Goal: Task Accomplishment & Management: Complete application form

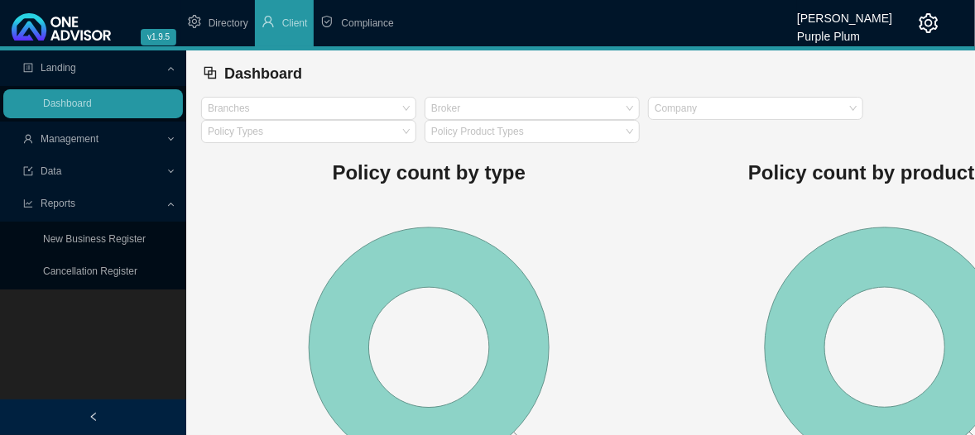
click at [88, 135] on span "Management" at bounding box center [70, 139] width 58 height 12
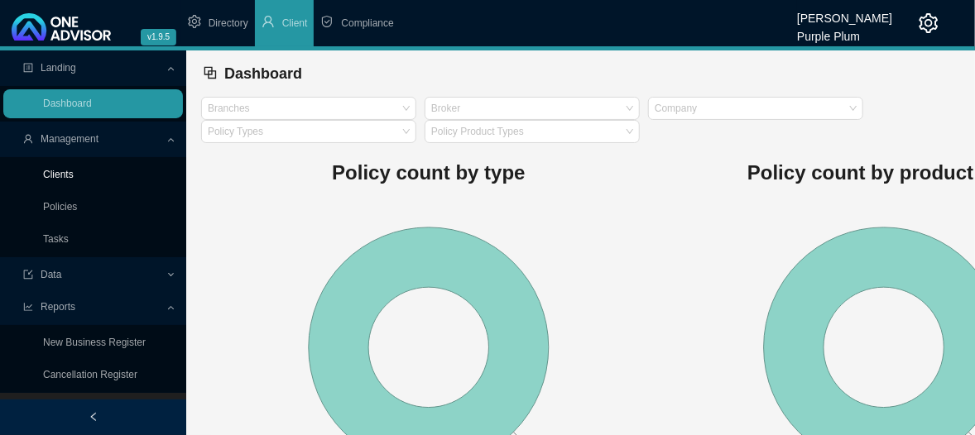
click at [60, 175] on link "Clients" at bounding box center [58, 175] width 31 height 12
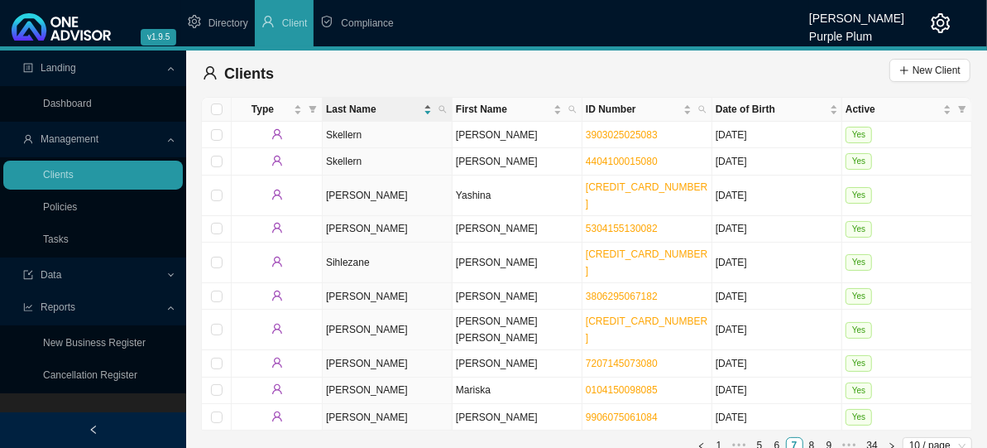
click at [426, 113] on div "Last Name" at bounding box center [379, 109] width 106 height 17
click at [439, 107] on icon "search" at bounding box center [443, 109] width 8 height 8
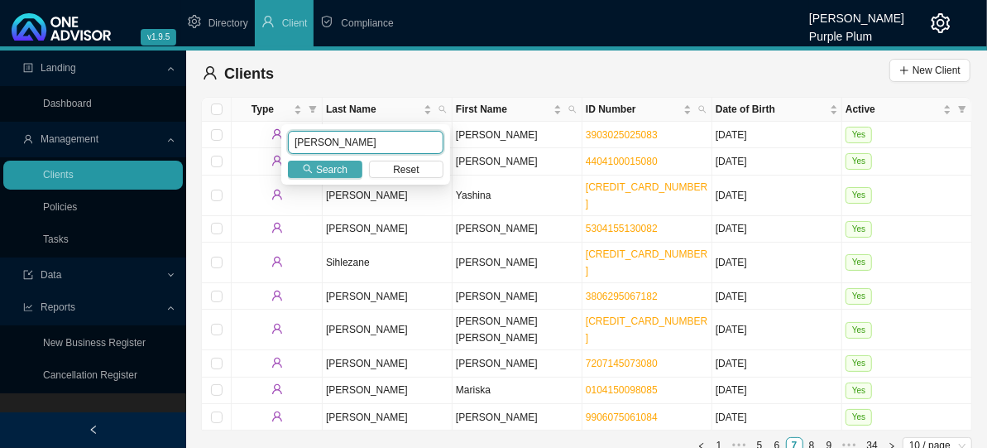
type input "[PERSON_NAME]"
click at [329, 165] on span "Search" at bounding box center [331, 169] width 31 height 17
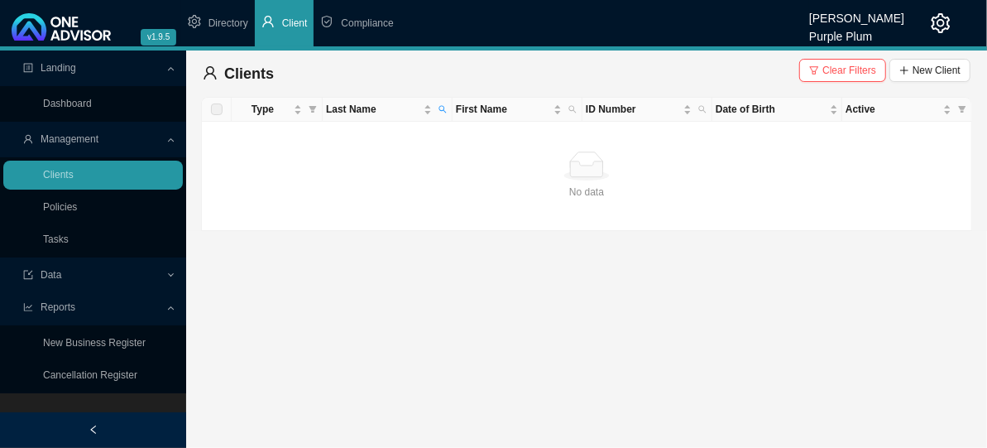
click at [292, 26] on span "Client" at bounding box center [295, 23] width 26 height 12
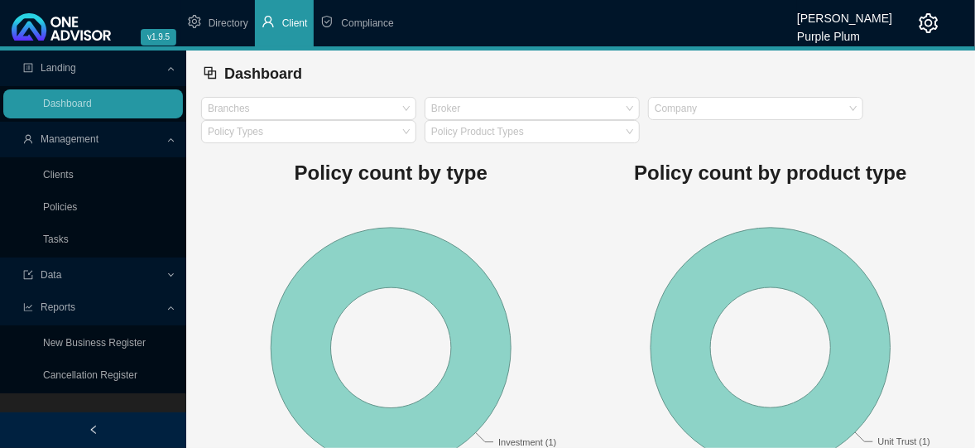
click at [70, 142] on span "Management" at bounding box center [70, 139] width 58 height 12
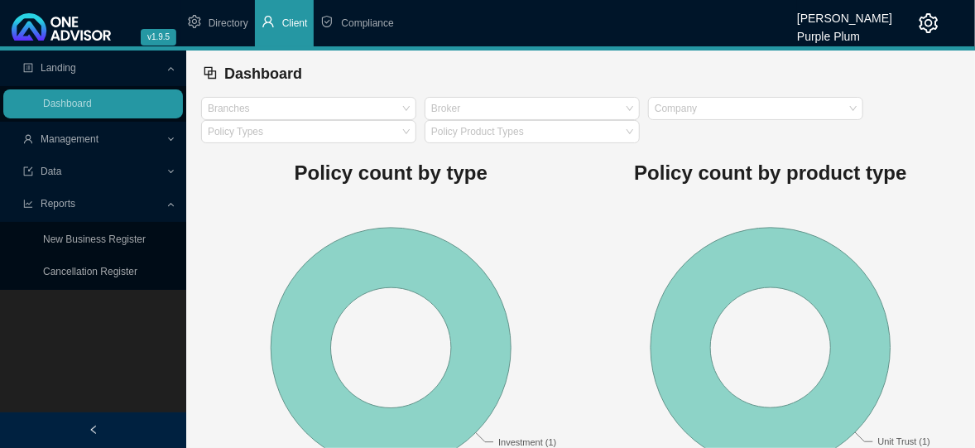
click at [72, 136] on span "Management" at bounding box center [70, 139] width 58 height 12
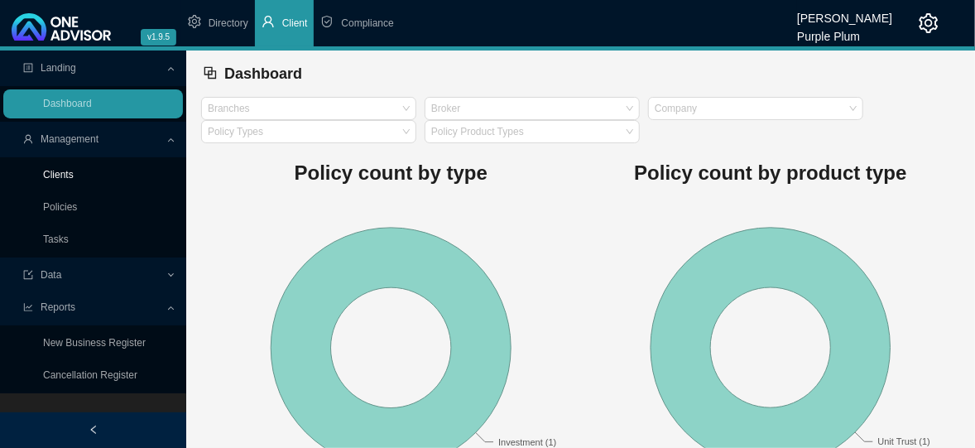
click at [60, 172] on link "Clients" at bounding box center [58, 175] width 31 height 12
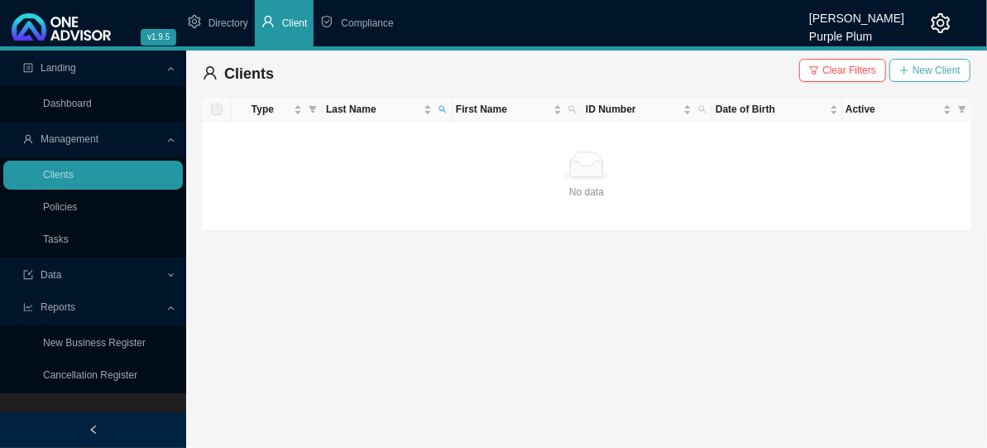
click at [940, 73] on span "New Client" at bounding box center [937, 70] width 48 height 17
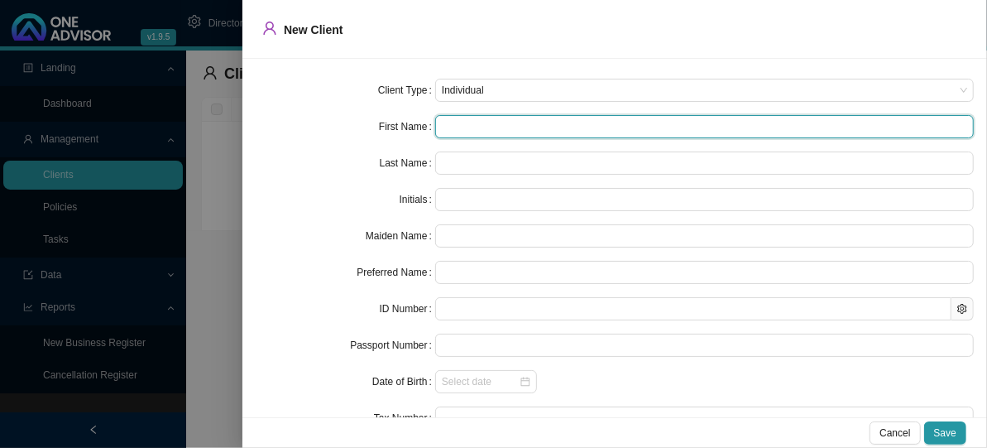
click at [448, 123] on input "text" at bounding box center [704, 126] width 539 height 23
type input "M"
type input "Mo"
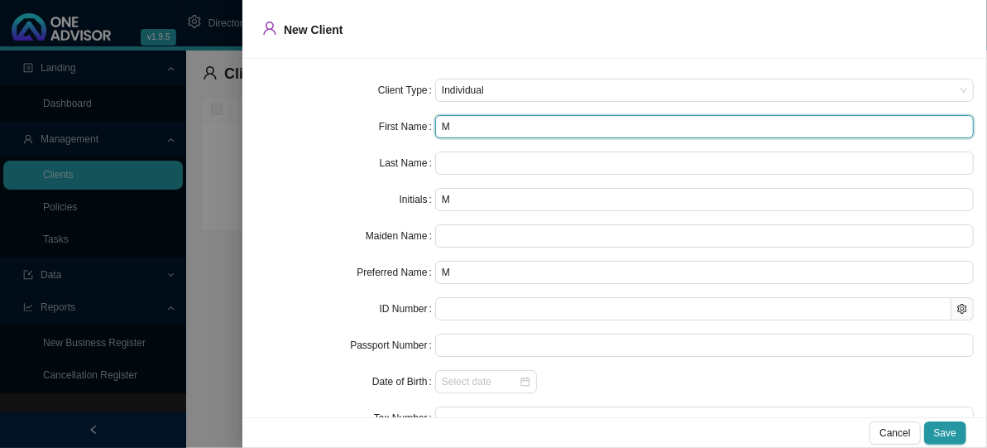
type input "Mo"
type input "Mon"
type input "Moni"
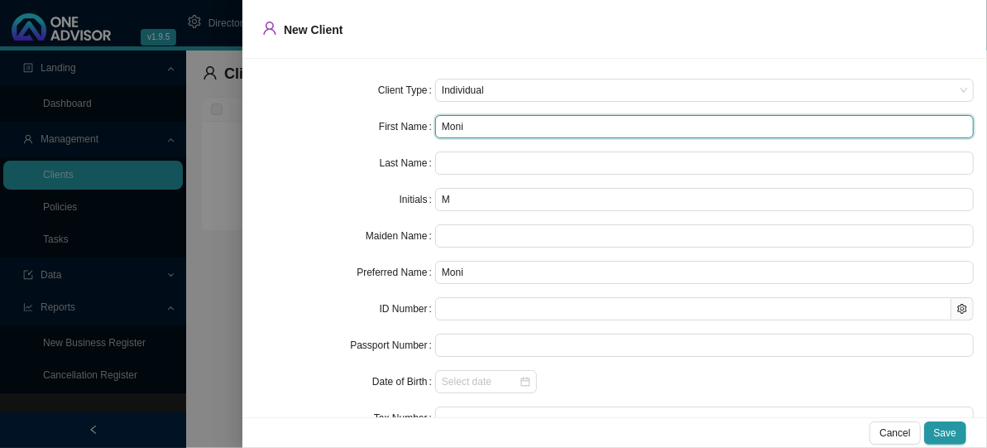
type input "Monic"
type input "Moni"
type input "Monik"
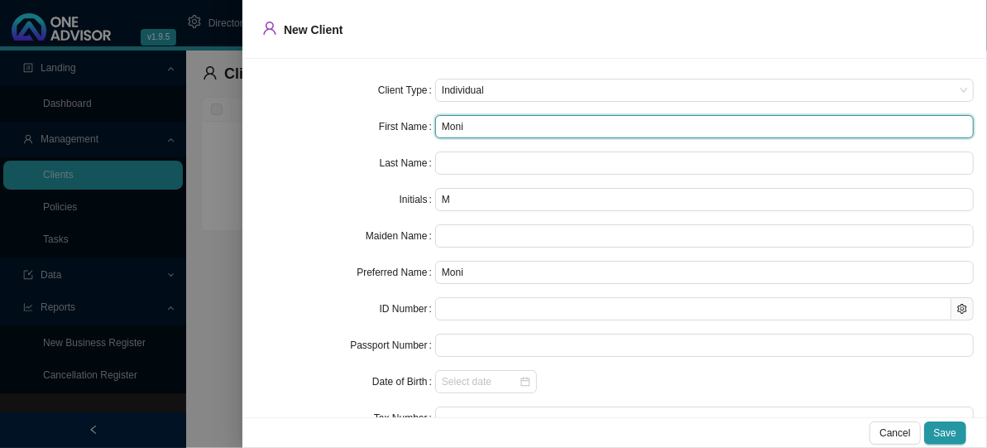
type input "Monik"
type input "[PERSON_NAME]"
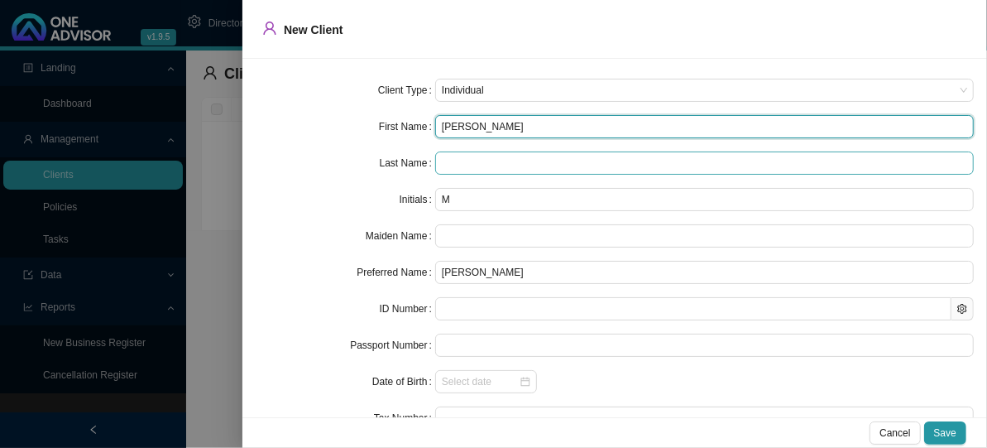
type input "[PERSON_NAME]"
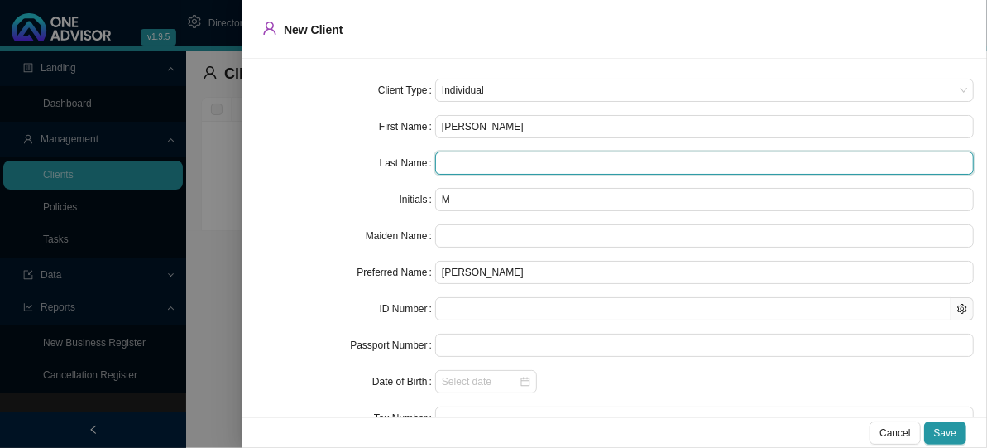
click at [460, 157] on input "text" at bounding box center [704, 162] width 539 height 23
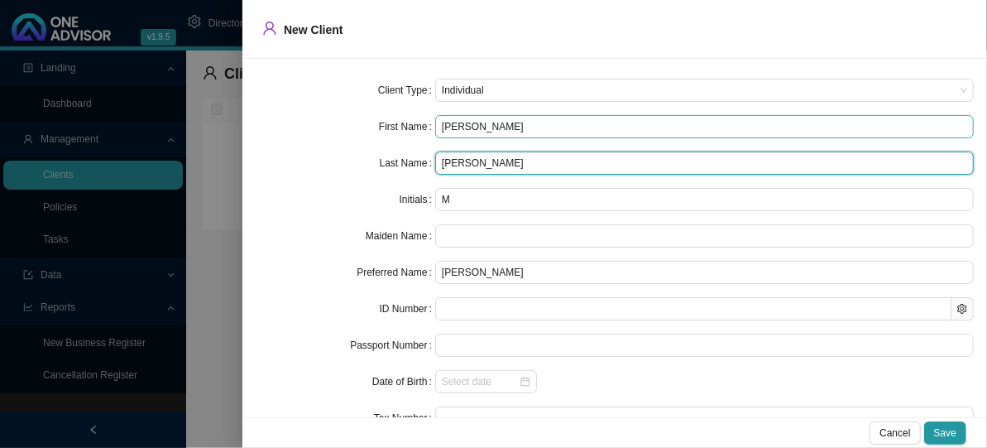
type input "[PERSON_NAME]"
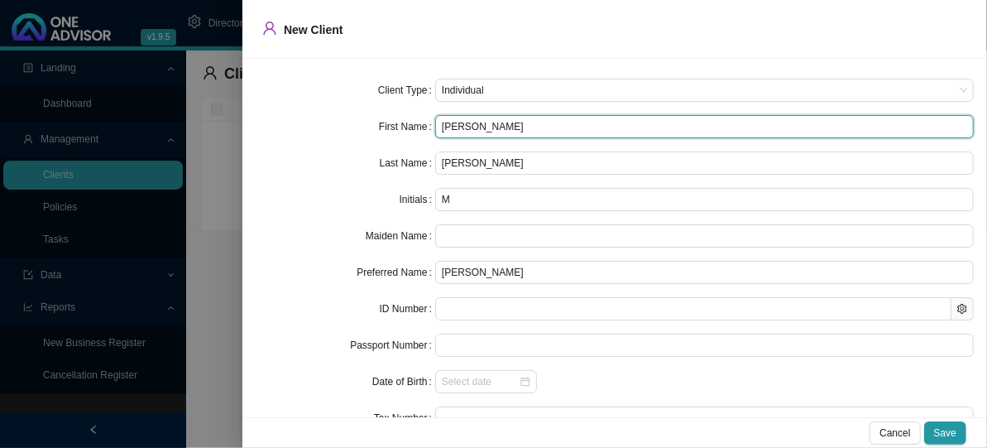
click at [500, 129] on input "[PERSON_NAME]" at bounding box center [704, 126] width 539 height 23
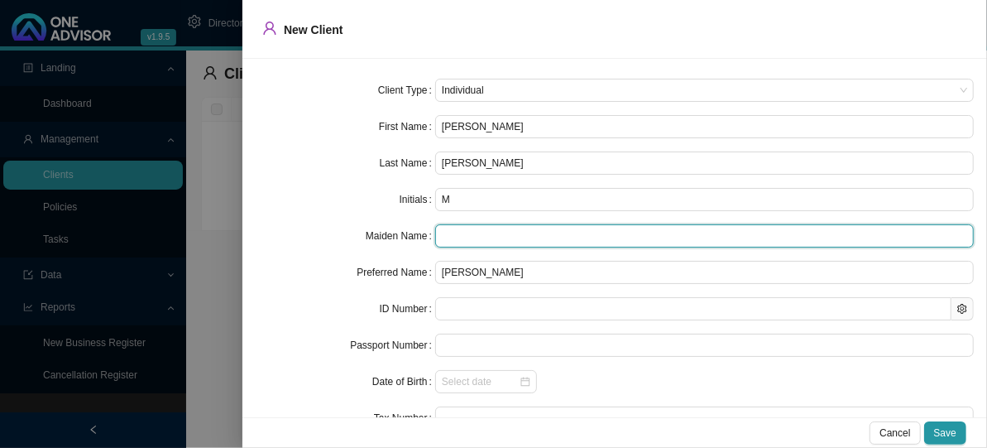
drag, startPoint x: 444, startPoint y: 238, endPoint x: 577, endPoint y: 245, distance: 133.4
click at [447, 234] on input "text" at bounding box center [704, 235] width 539 height 23
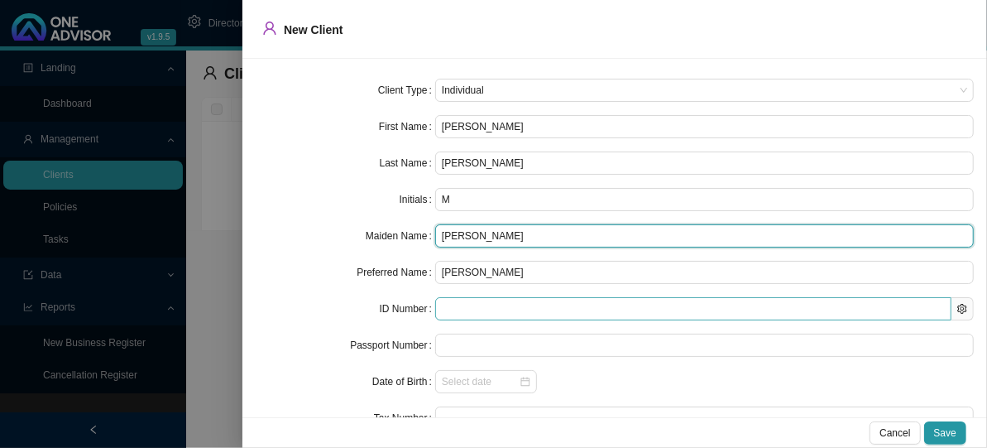
type input "[PERSON_NAME]"
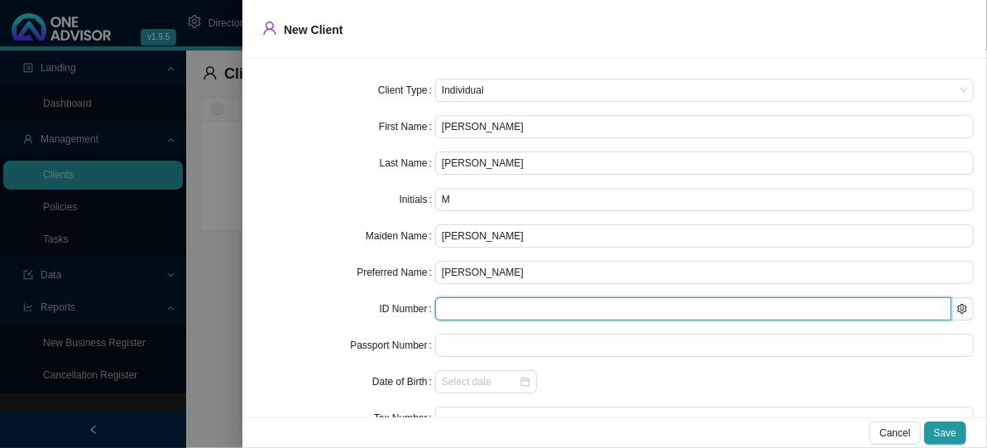
click at [448, 306] on input "text" at bounding box center [693, 308] width 516 height 23
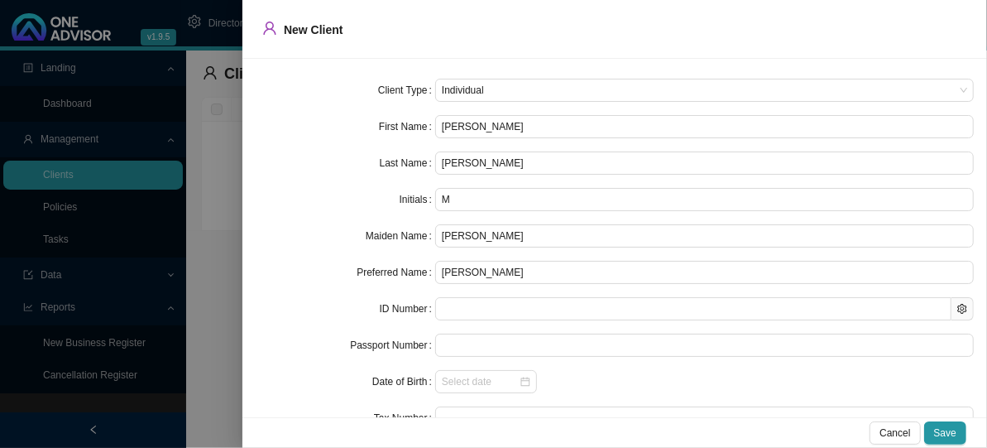
click at [965, 447] on html "v1.9.5 [PERSON_NAME] Purple Plum Directory Client Compliance Landing Dashboard …" at bounding box center [493, 224] width 987 height 448
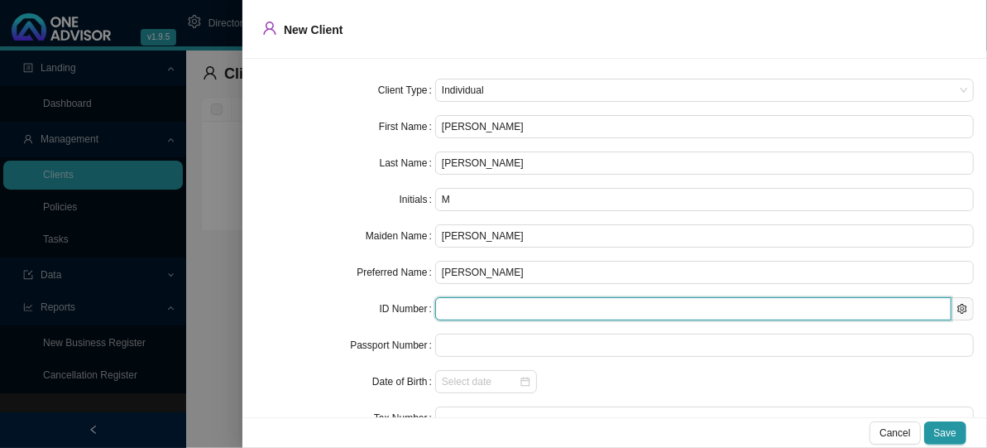
click at [442, 312] on input "text" at bounding box center [693, 308] width 516 height 23
type input "630322"
type input "[DATE]"
type input "[CREDIT_CARD_NUMBER]"
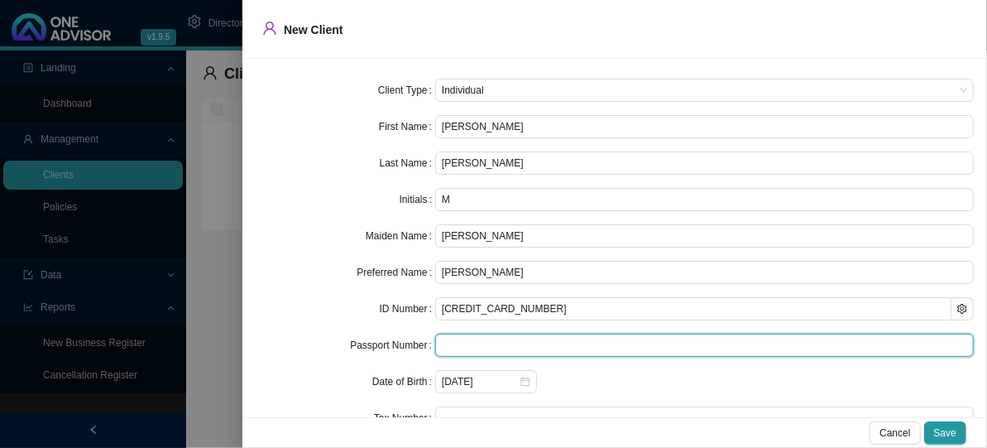
click at [444, 347] on input "text" at bounding box center [704, 345] width 539 height 23
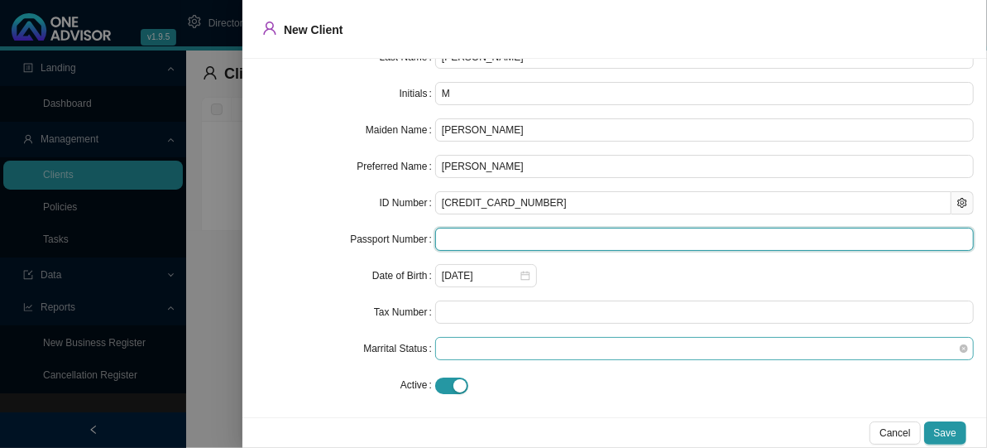
scroll to position [111, 0]
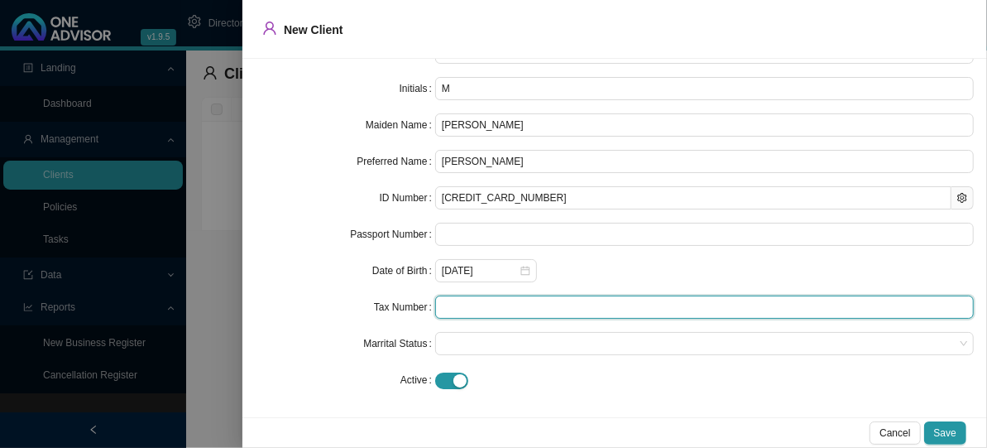
click at [448, 309] on input "text" at bounding box center [704, 306] width 539 height 23
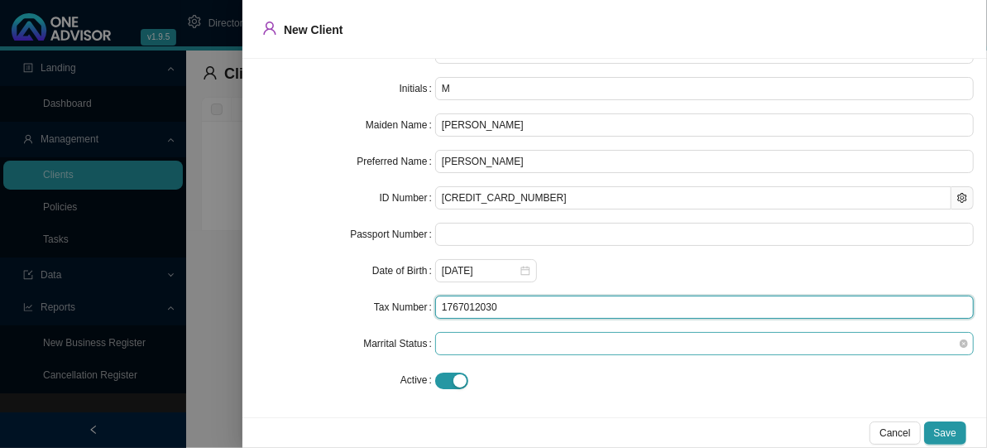
click at [455, 339] on span at bounding box center [705, 344] width 526 height 22
type input "1767012030"
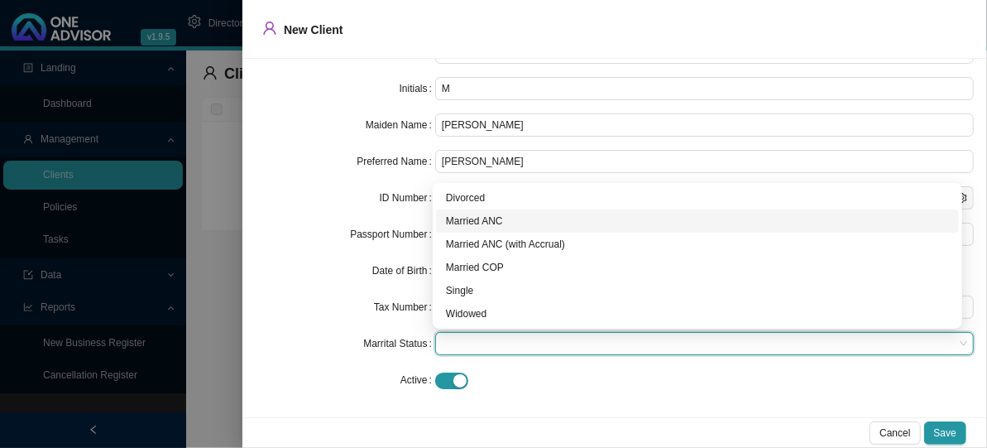
click at [490, 223] on div "Married ANC" at bounding box center [697, 221] width 503 height 17
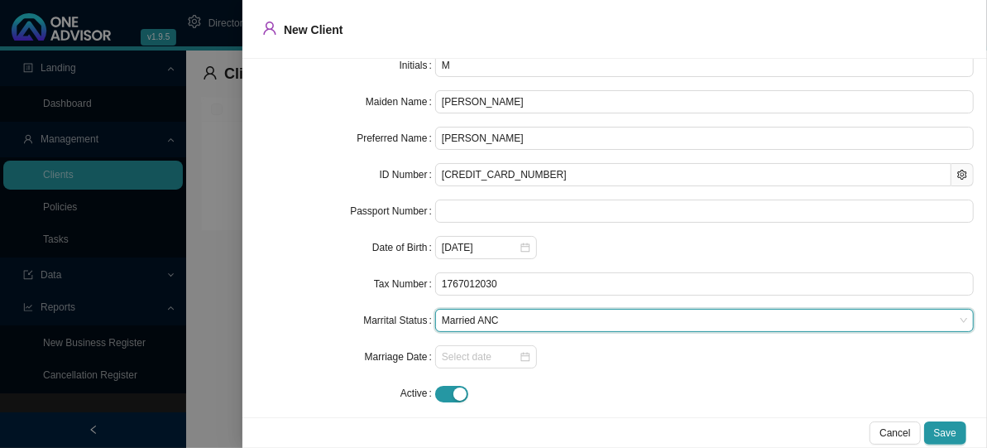
scroll to position [147, 0]
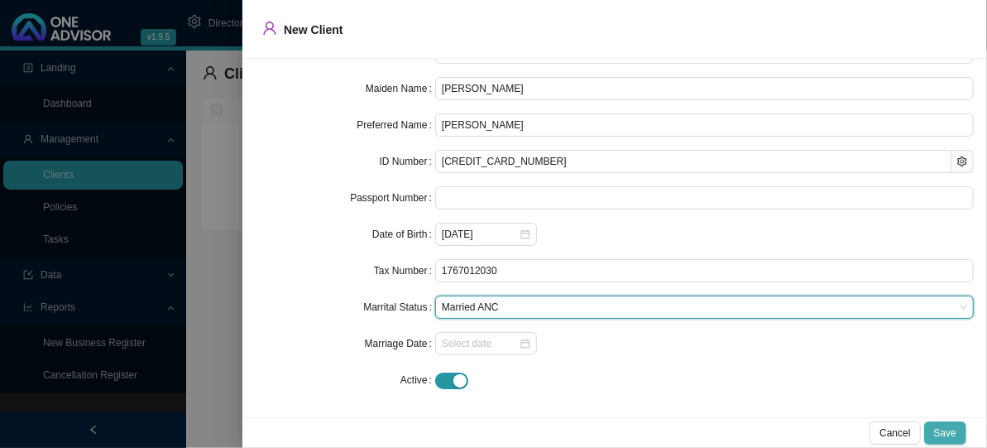
click at [937, 434] on span "Save" at bounding box center [945, 433] width 22 height 17
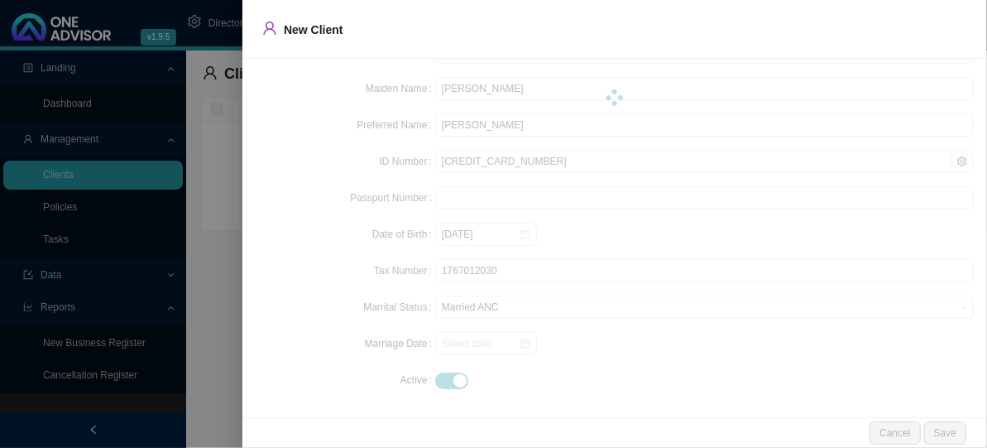
scroll to position [0, 0]
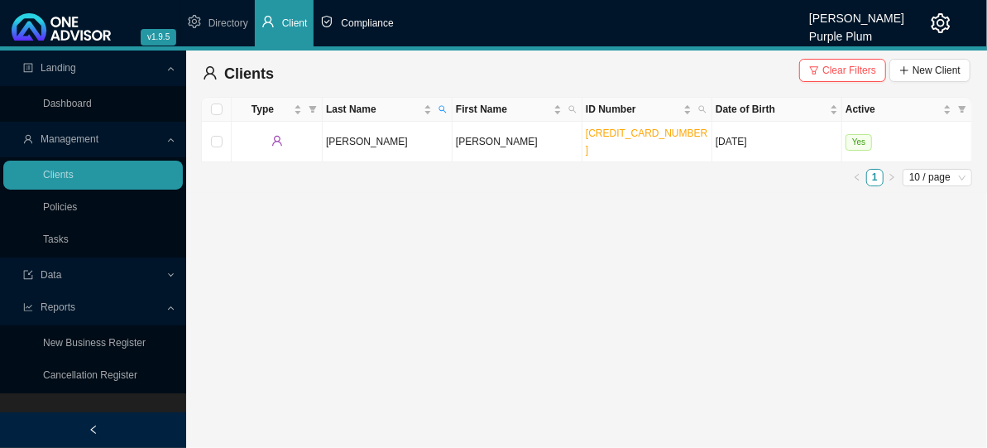
click at [345, 17] on span "Compliance" at bounding box center [367, 23] width 52 height 12
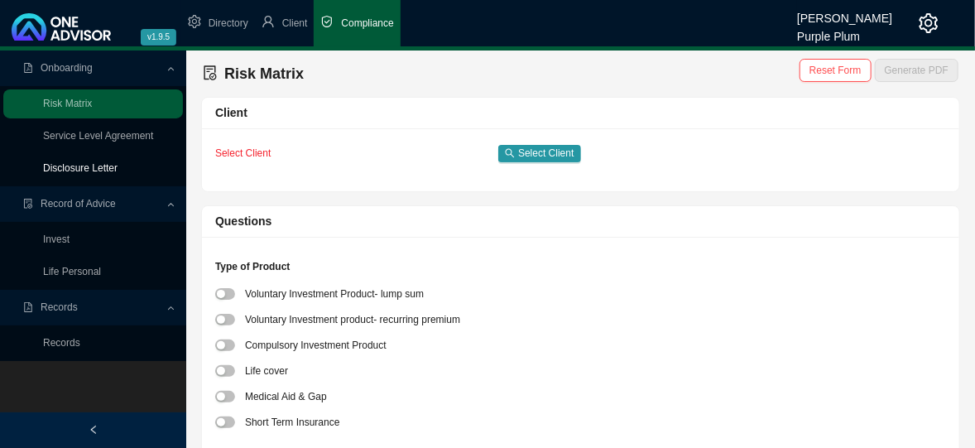
click at [79, 172] on link "Disclosure Letter" at bounding box center [80, 168] width 74 height 12
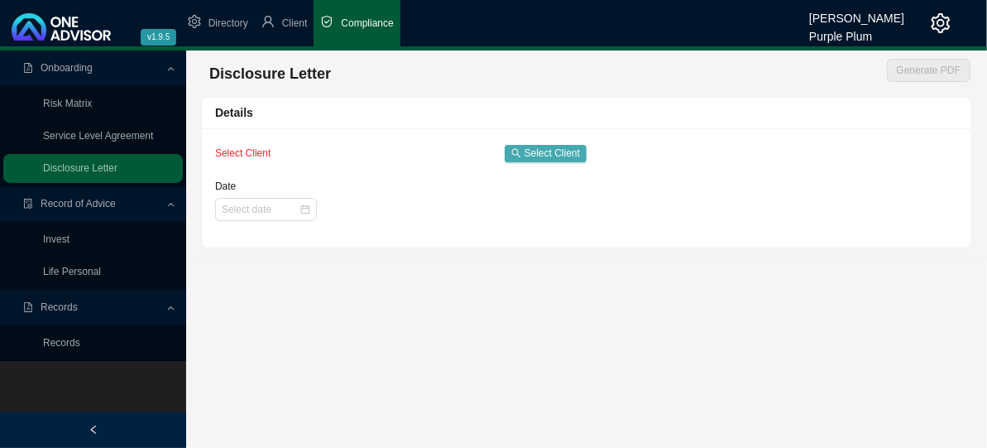
click at [540, 152] on span "Select Client" at bounding box center [552, 153] width 55 height 17
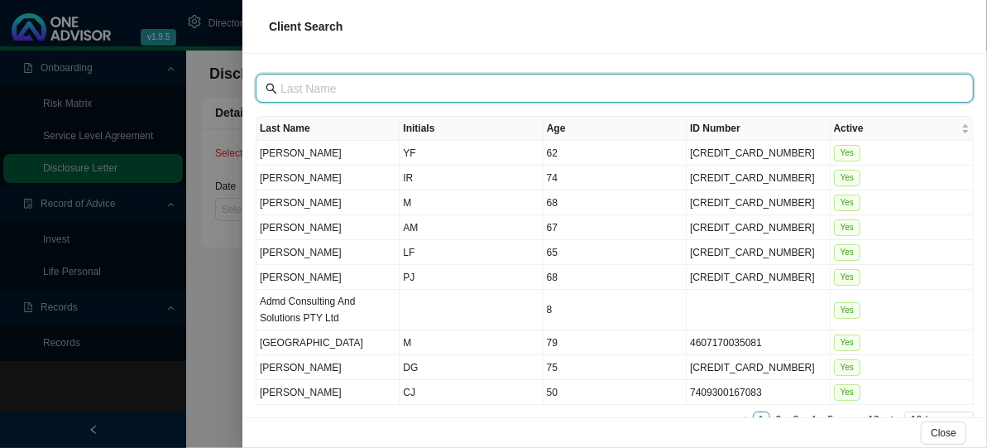
click at [336, 93] on input "text" at bounding box center [617, 88] width 672 height 18
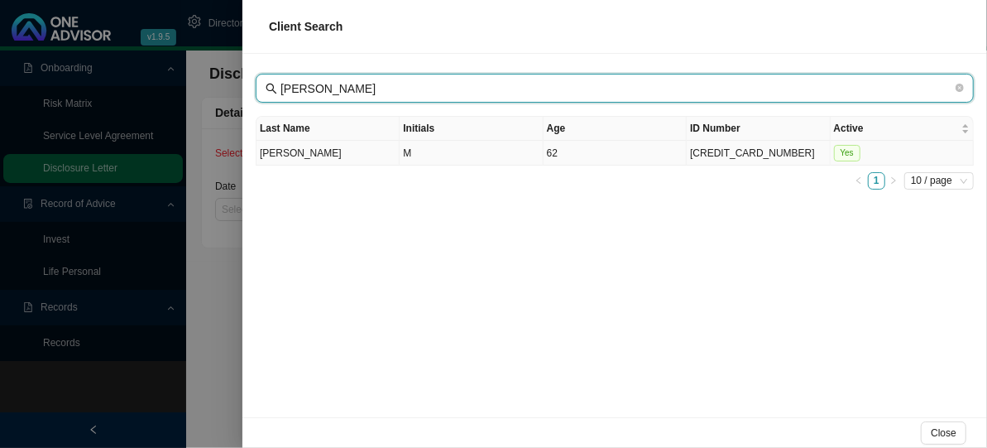
type input "[PERSON_NAME]"
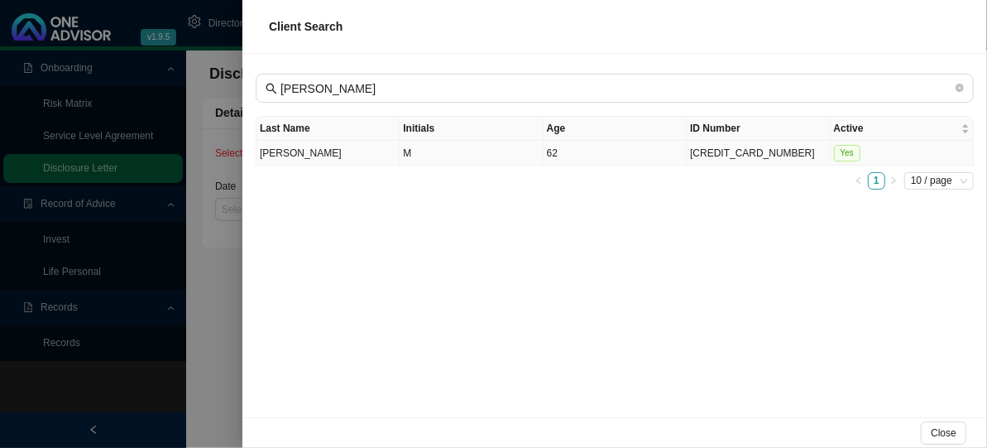
click at [294, 151] on td "[PERSON_NAME]" at bounding box center [328, 153] width 143 height 25
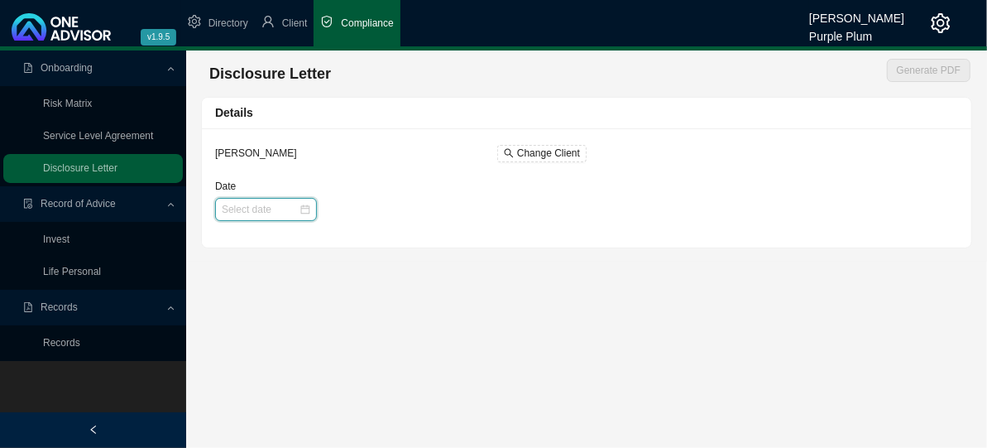
click at [270, 208] on input "Date" at bounding box center [260, 209] width 77 height 17
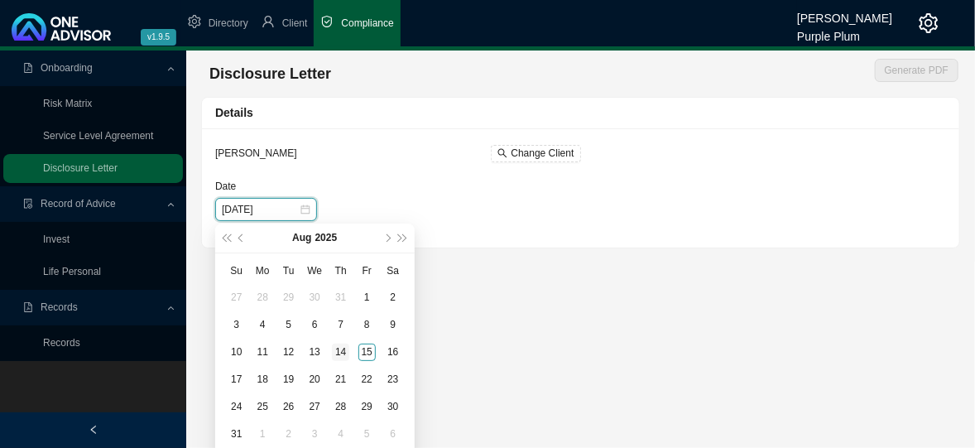
type input "[DATE]"
click at [337, 347] on div "14" at bounding box center [340, 351] width 17 height 17
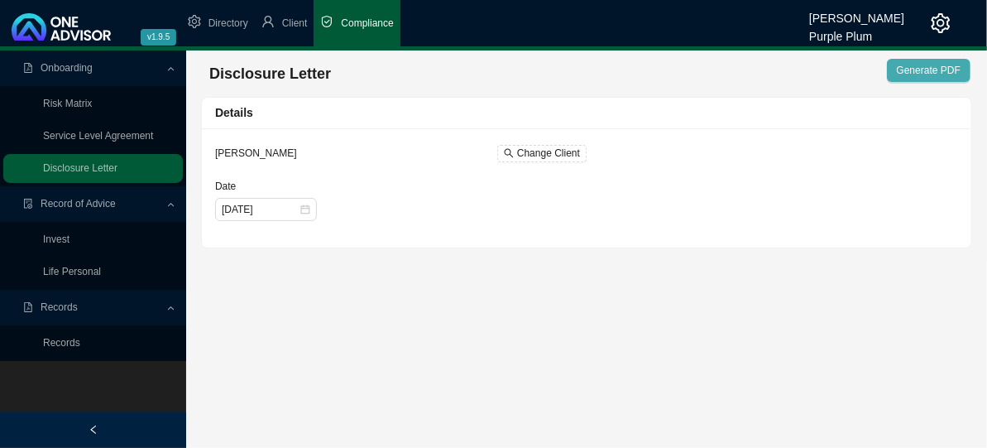
click at [924, 69] on span "Generate PDF" at bounding box center [929, 70] width 64 height 17
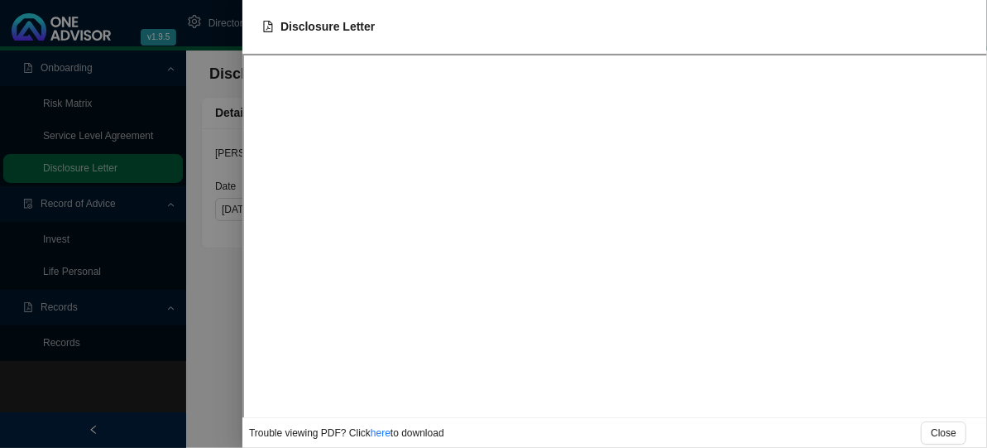
drag, startPoint x: 377, startPoint y: 431, endPoint x: 395, endPoint y: 417, distance: 22.4
click at [377, 431] on link "here" at bounding box center [381, 433] width 20 height 12
